Goal: Transaction & Acquisition: Purchase product/service

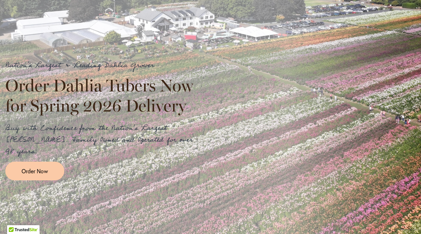
scroll to position [64, 0]
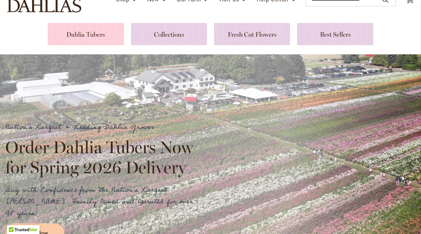
click at [93, 37] on link at bounding box center [86, 34] width 76 height 22
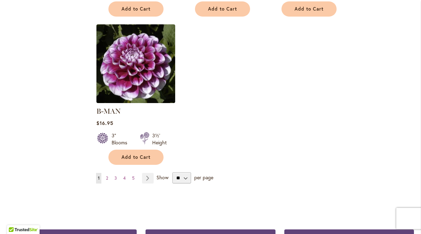
scroll to position [897, 0]
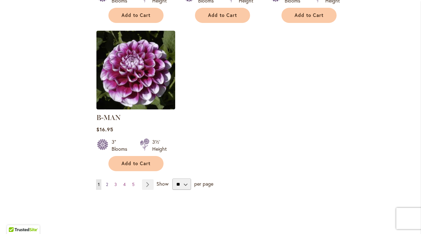
click at [106, 182] on span "2" at bounding box center [107, 184] width 2 height 5
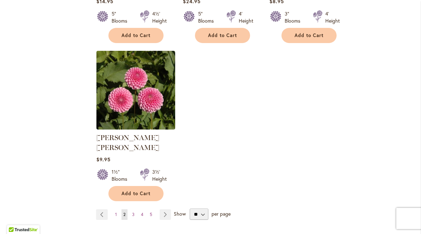
scroll to position [870, 0]
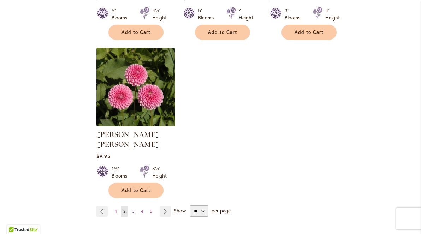
click at [133, 209] on span "3" at bounding box center [133, 211] width 2 height 5
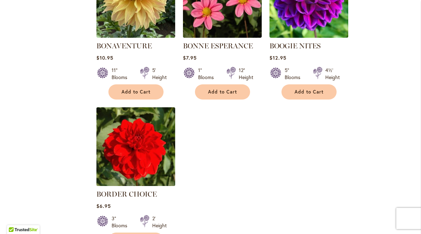
scroll to position [866, 0]
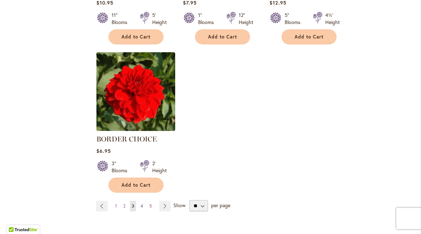
click at [143, 206] on link "Page 4" at bounding box center [142, 206] width 6 height 11
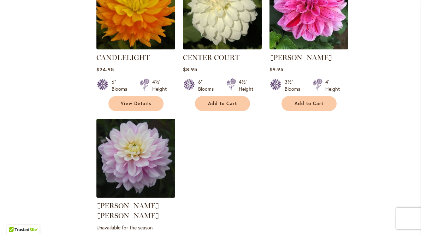
scroll to position [813, 0]
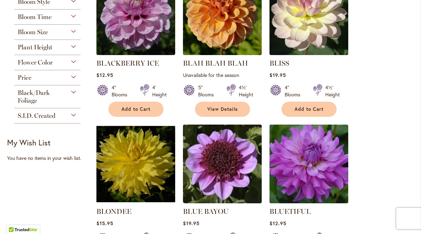
scroll to position [373, 0]
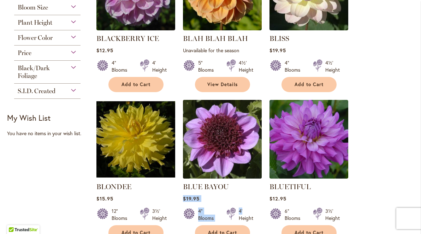
drag, startPoint x: 257, startPoint y: 209, endPoint x: 257, endPoint y: 178, distance: 31.1
click at [257, 178] on div "BLUE BAYOU Rating: 100% 1 Review $19.95 4" Blooms 4' Height" at bounding box center [222, 168] width 79 height 137
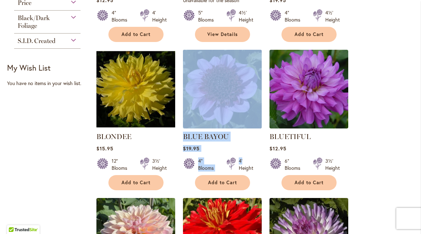
scroll to position [453, 0]
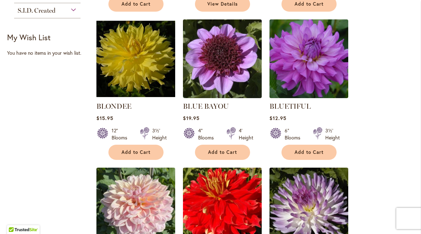
click at [364, 195] on ol "BINKY Rating: 53% 3 Reviews Unavailable for the season 2" Blooms 2' Height" at bounding box center [255, 163] width 318 height 883
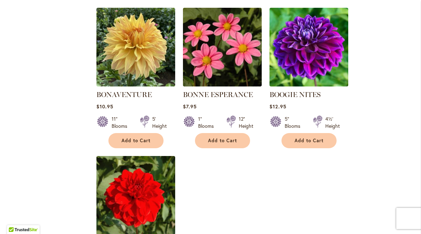
scroll to position [778, 0]
